Goal: Find contact information: Find contact information

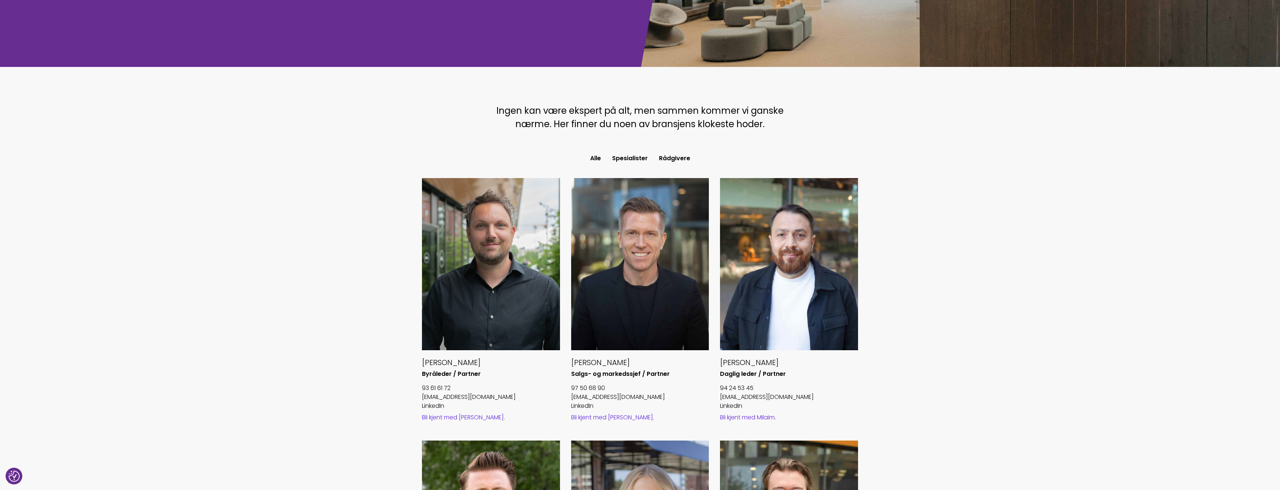
scroll to position [133, 0]
drag, startPoint x: 720, startPoint y: 362, endPoint x: 778, endPoint y: 362, distance: 57.7
click at [778, 362] on h5 "[PERSON_NAME]" at bounding box center [789, 362] width 138 height 10
copy h5 "[PERSON_NAME]"
drag, startPoint x: 755, startPoint y: 386, endPoint x: 718, endPoint y: 386, distance: 36.8
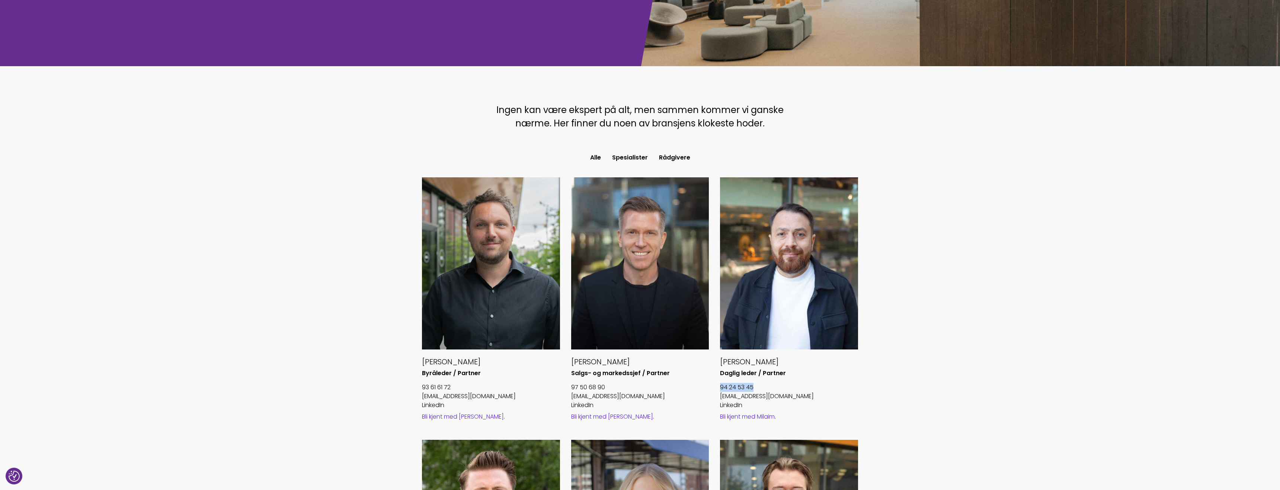
click at [718, 386] on div "[PERSON_NAME] leder / Partner 94 24 53 45 [EMAIL_ADDRESS][DOMAIN_NAME] LinkedIn…" at bounding box center [788, 308] width 149 height 263
copy link "94 24 53 45"
drag, startPoint x: 798, startPoint y: 396, endPoint x: 719, endPoint y: 396, distance: 79.3
click at [719, 396] on div "[PERSON_NAME] leder / Partner 94 24 53 45 [EMAIL_ADDRESS][DOMAIN_NAME] LinkedIn…" at bounding box center [788, 308] width 149 height 263
copy link "[EMAIL_ADDRESS][DOMAIN_NAME]"
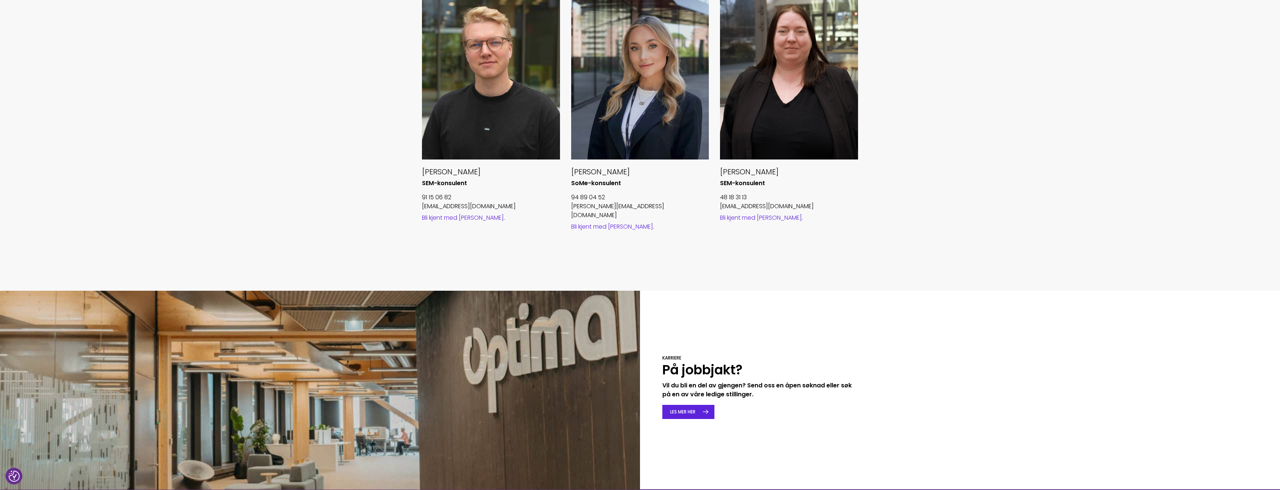
scroll to position [873, 0]
